Goal: Find specific page/section: Find specific page/section

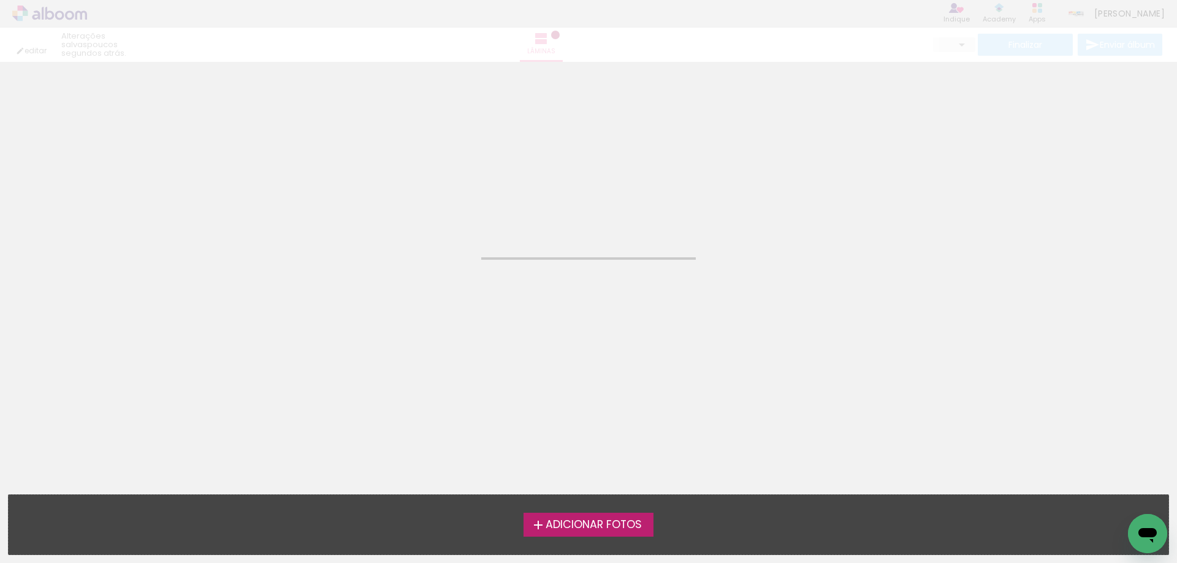
click at [531, 142] on neon-animatable "Confirmar Cancelar" at bounding box center [588, 124] width 1177 height 124
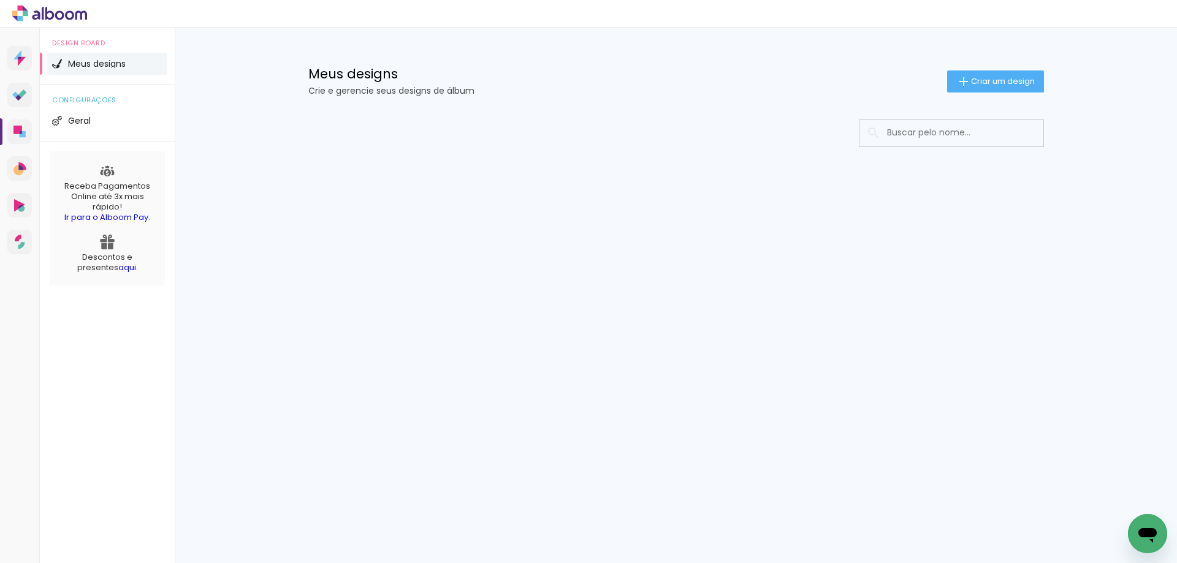
click at [934, 134] on input at bounding box center [968, 132] width 175 height 25
type input "[PERSON_NAME]"
type paper-input "[PERSON_NAME]"
drag, startPoint x: 953, startPoint y: 133, endPoint x: 885, endPoint y: 132, distance: 68.1
click at [885, 132] on input "[PERSON_NAME]" at bounding box center [957, 132] width 153 height 25
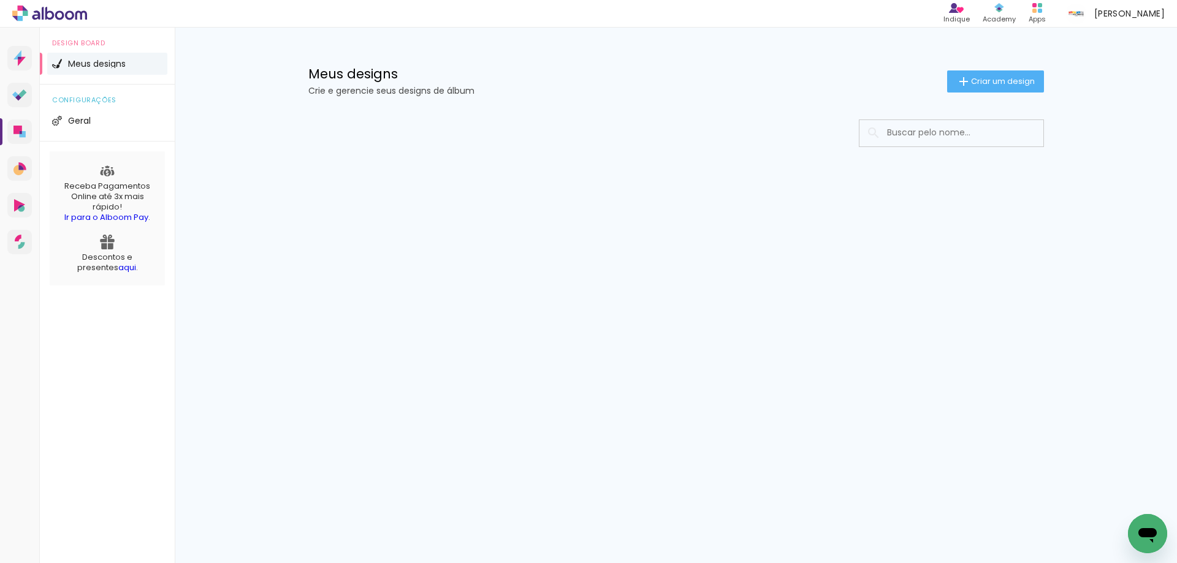
click at [963, 128] on input at bounding box center [968, 132] width 175 height 25
click at [796, 83] on div "Meus designs Crie e gerencie seus designs de álbum" at bounding box center [627, 81] width 639 height 28
click at [909, 142] on input at bounding box center [968, 132] width 175 height 25
paste input "Miguel Pontes"
type input "Miguel Pontes"
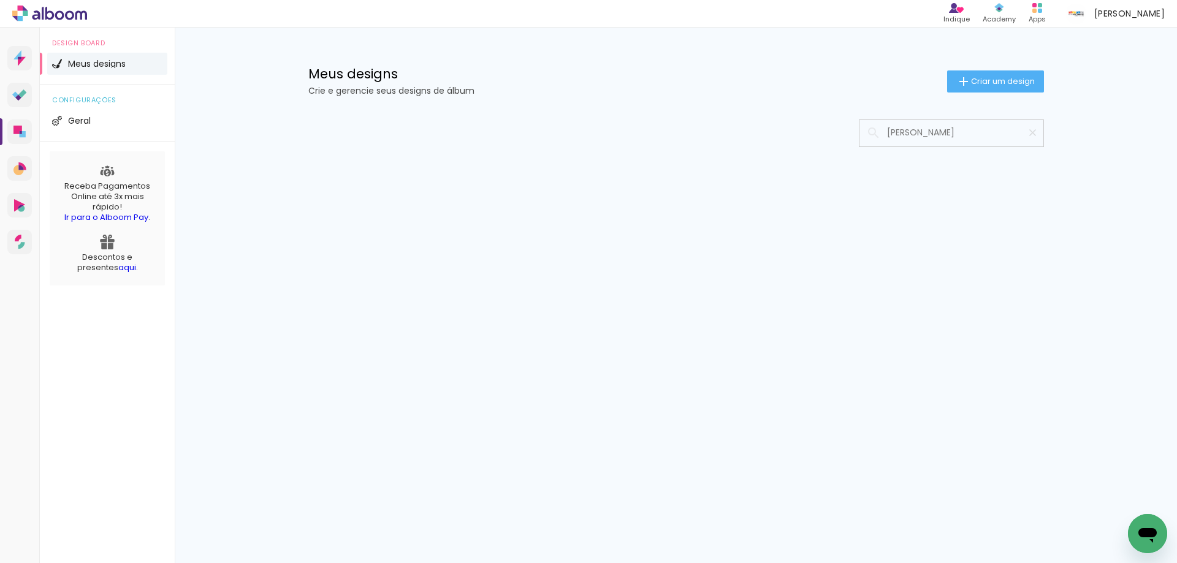
type paper-input "Miguel Pontes"
click at [760, 83] on div "Meus designs Crie e gerencie seus designs de álbum" at bounding box center [627, 81] width 639 height 28
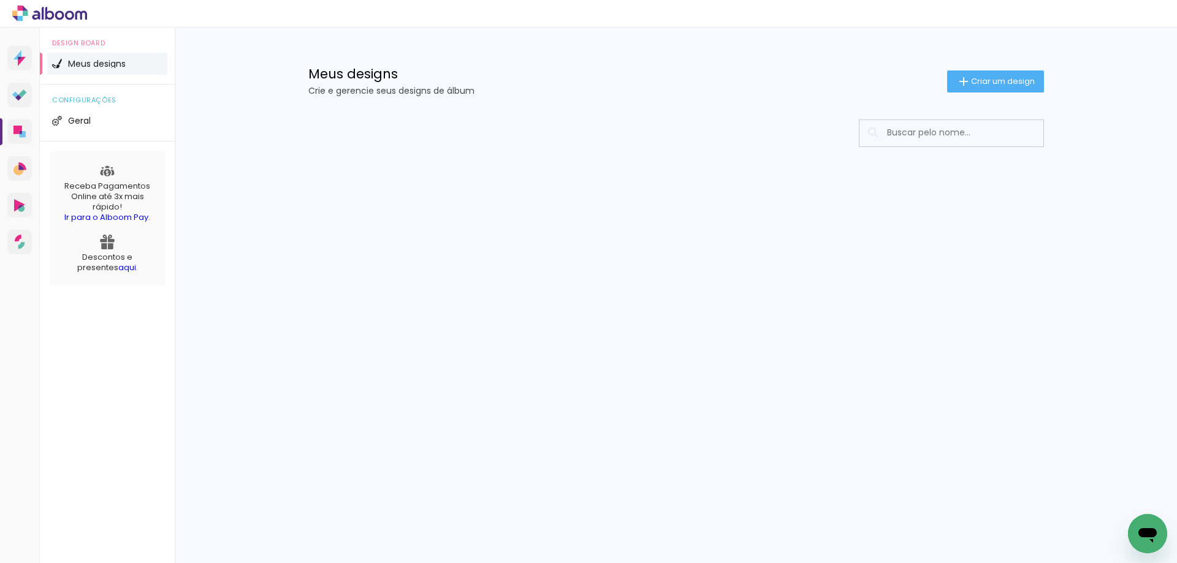
click at [760, 83] on div "Meus designs Crie e gerencie seus designs de álbum" at bounding box center [627, 81] width 639 height 28
click at [752, 55] on div "Meus designs Crie e gerencie seus designs de álbum Criar um design" at bounding box center [676, 68] width 797 height 80
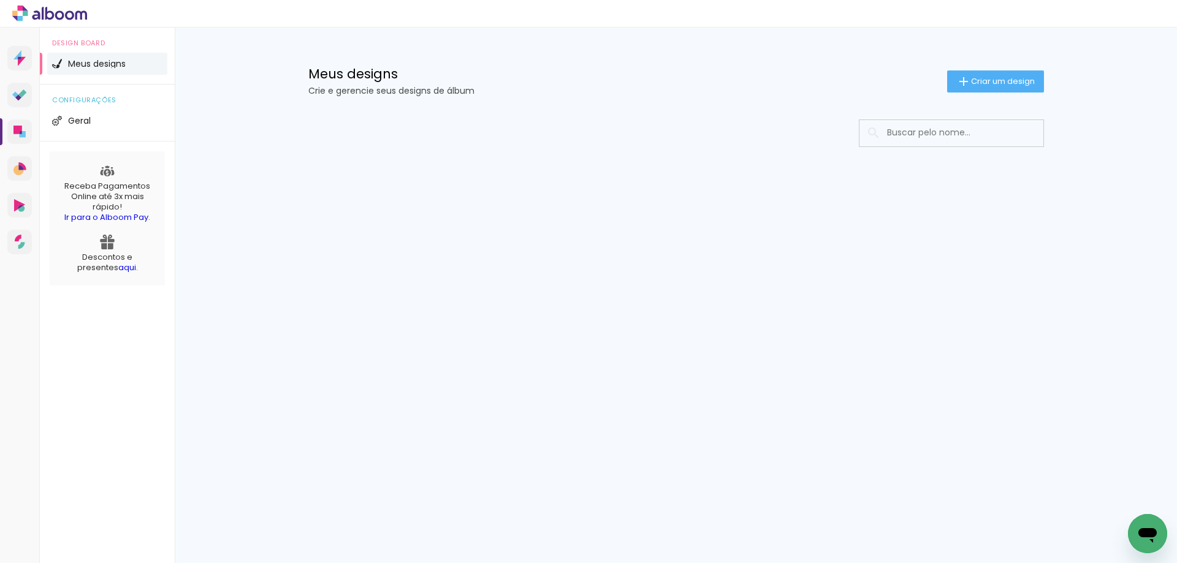
click at [752, 102] on div "Meus designs Crie e gerencie seus designs de álbum Criar um design" at bounding box center [676, 68] width 797 height 80
click at [762, 43] on div "Meus designs Crie e gerencie seus designs de álbum Criar um design" at bounding box center [676, 68] width 797 height 80
click at [748, 94] on p "Crie e gerencie seus designs de álbum" at bounding box center [627, 90] width 639 height 9
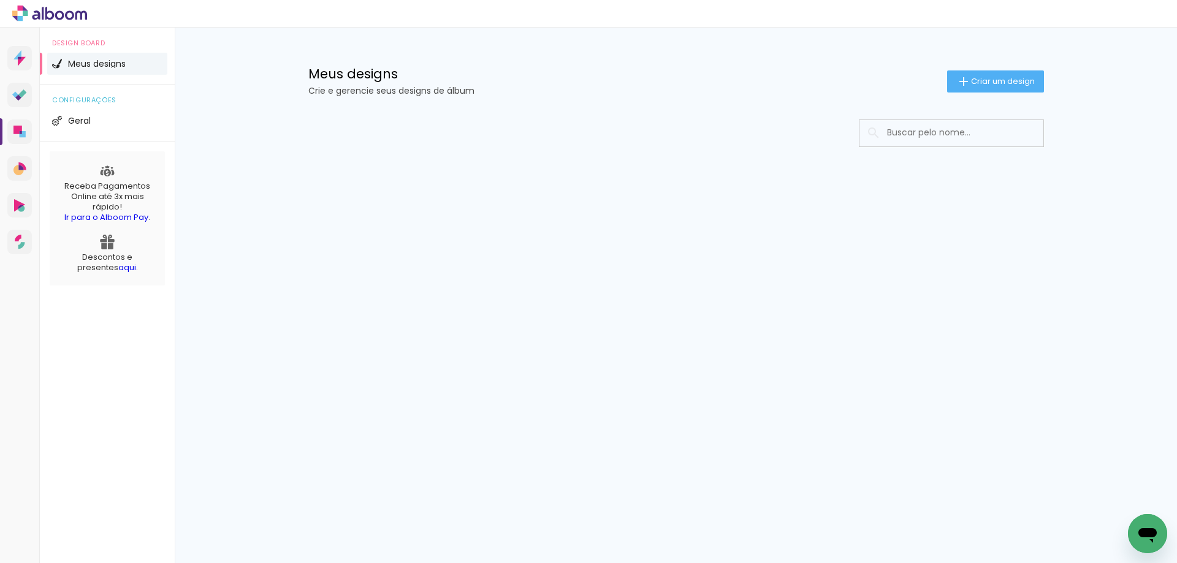
click at [748, 94] on p "Crie e gerencie seus designs de álbum" at bounding box center [627, 90] width 639 height 9
click at [747, 86] on p "Crie e gerencie seus designs de álbum" at bounding box center [627, 90] width 639 height 9
click at [749, 77] on h1 "Meus designs" at bounding box center [627, 73] width 639 height 13
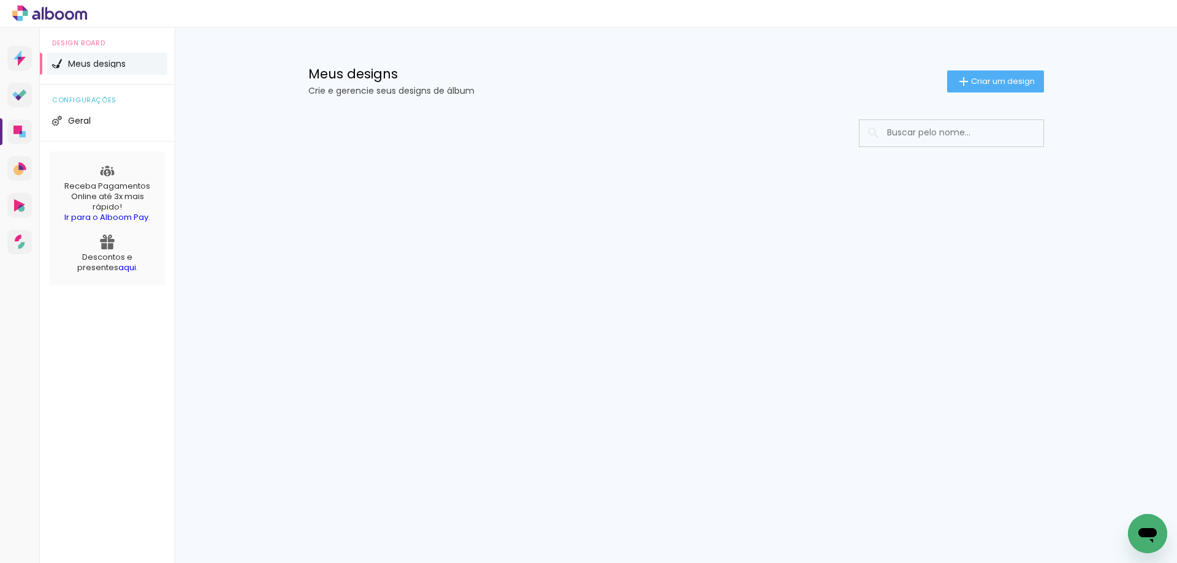
click at [749, 77] on h1 "Meus designs" at bounding box center [627, 73] width 639 height 13
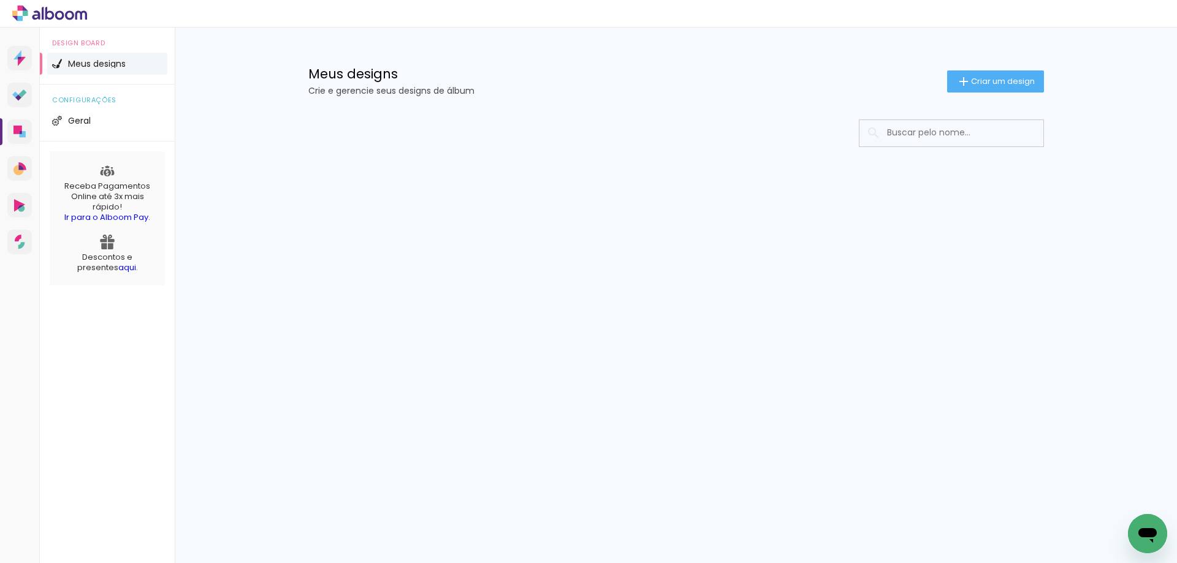
click at [749, 89] on p "Crie e gerencie seus designs de álbum" at bounding box center [627, 90] width 639 height 9
click at [747, 86] on p "Crie e gerencie seus designs de álbum" at bounding box center [627, 90] width 639 height 9
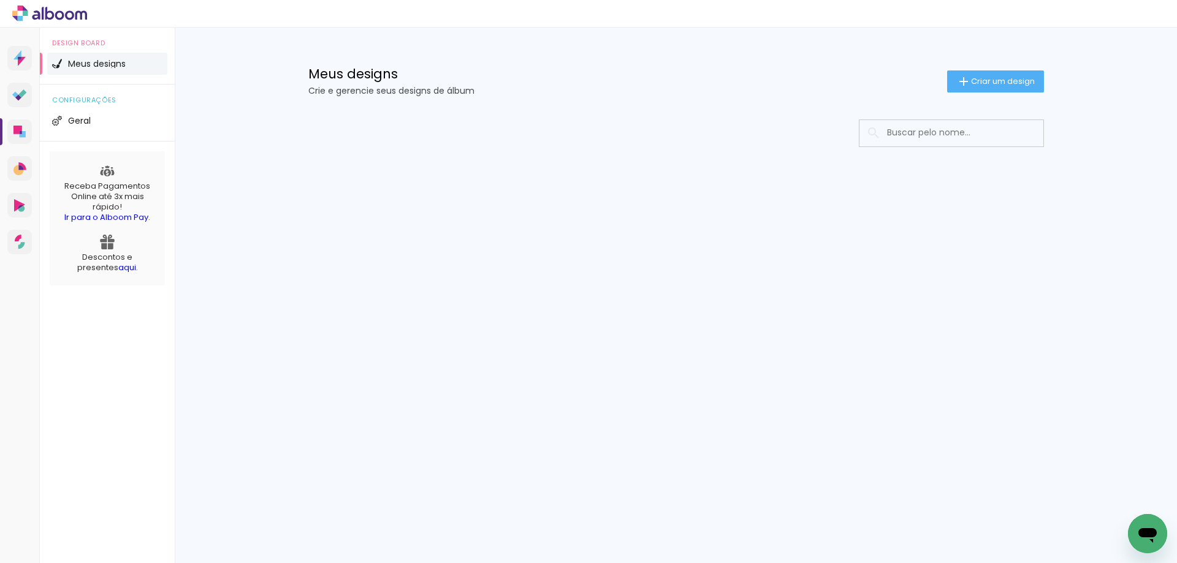
click at [747, 86] on div "Meus designs Crie e gerencie seus designs de álbum" at bounding box center [627, 81] width 639 height 28
click at [747, 85] on div "Meus designs Crie e gerencie seus designs de álbum" at bounding box center [627, 81] width 639 height 28
click at [747, 84] on div "Meus designs Crie e gerencie seus designs de álbum" at bounding box center [627, 81] width 639 height 28
click at [746, 84] on div "Meus designs Crie e gerencie seus designs de álbum" at bounding box center [627, 81] width 639 height 28
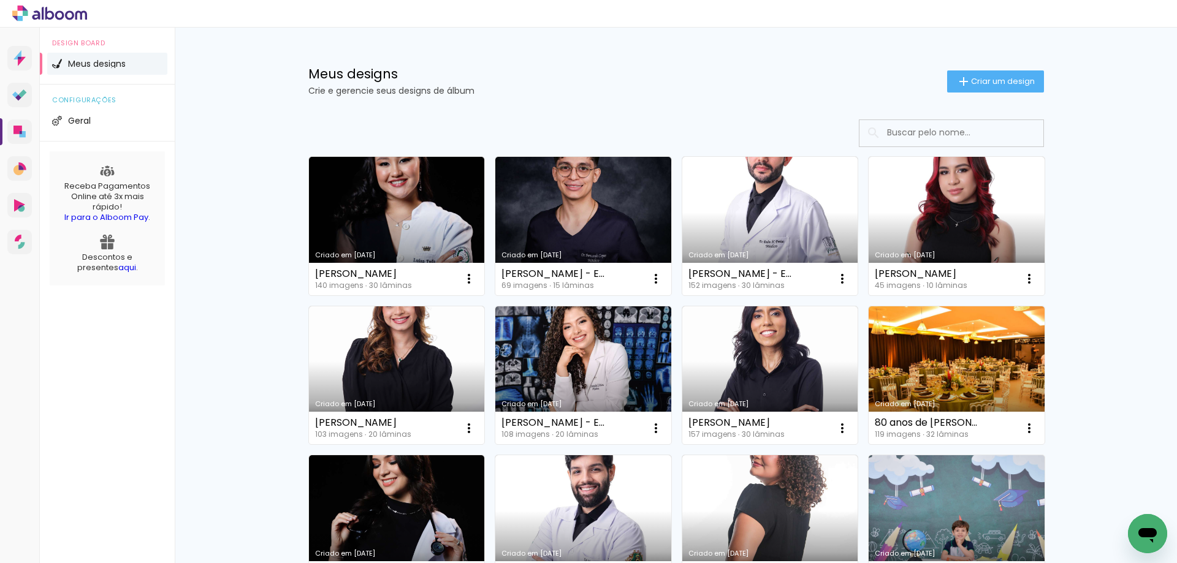
click at [1000, 141] on input at bounding box center [968, 132] width 175 height 25
paste input "Miguel Pontes"
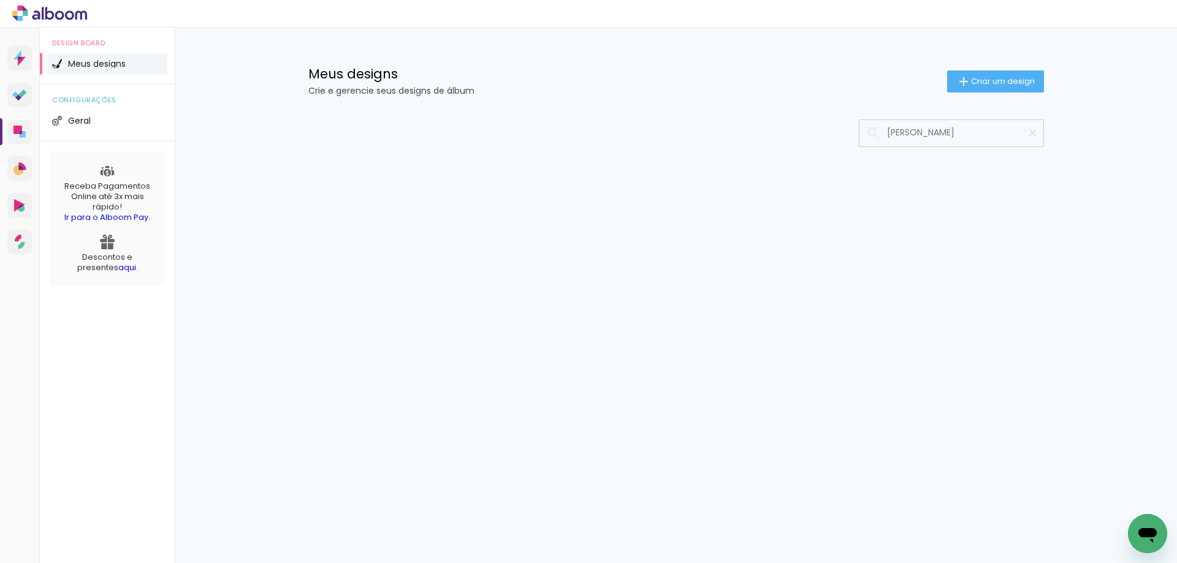
type input "Miguel Pontes"
type paper-input "Miguel Pontes"
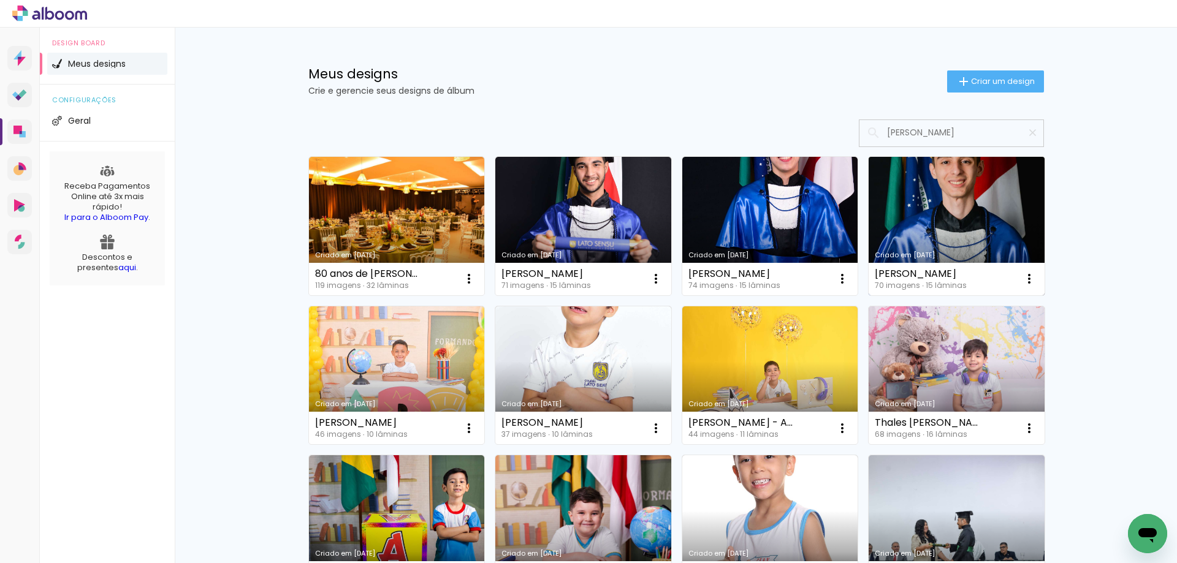
type input "[PERSON_NAME]"
type paper-input "[PERSON_NAME]"
click at [958, 237] on link "Criado em [DATE]" at bounding box center [957, 226] width 176 height 139
